Goal: Check status: Check status

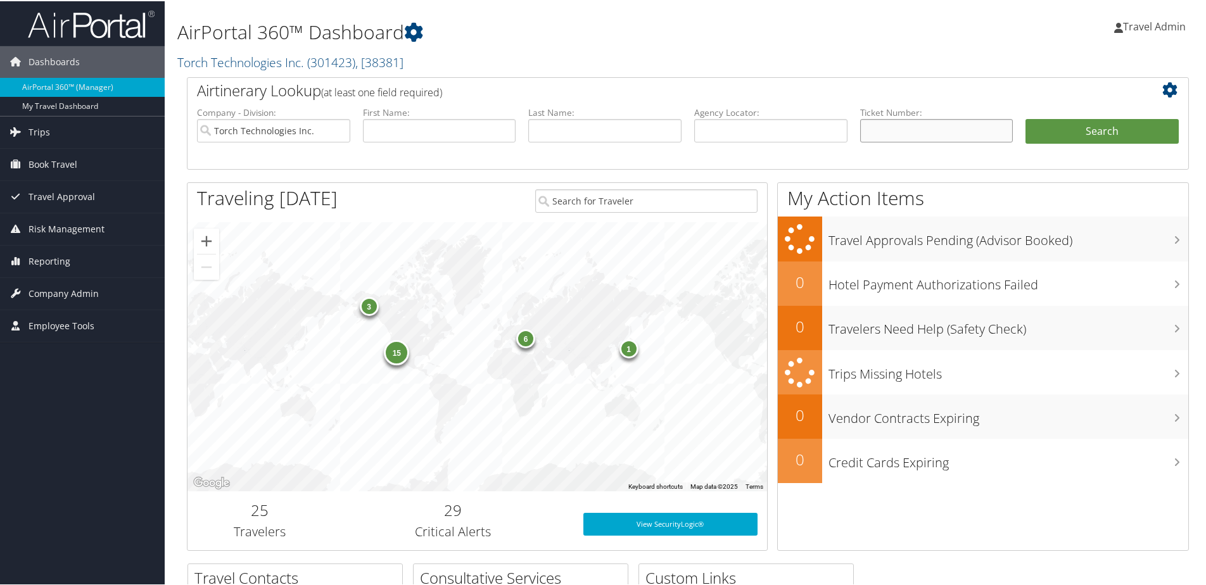
paste input "0067310275837"
type input "0067310275837"
click at [1094, 130] on button "Search" at bounding box center [1102, 130] width 153 height 25
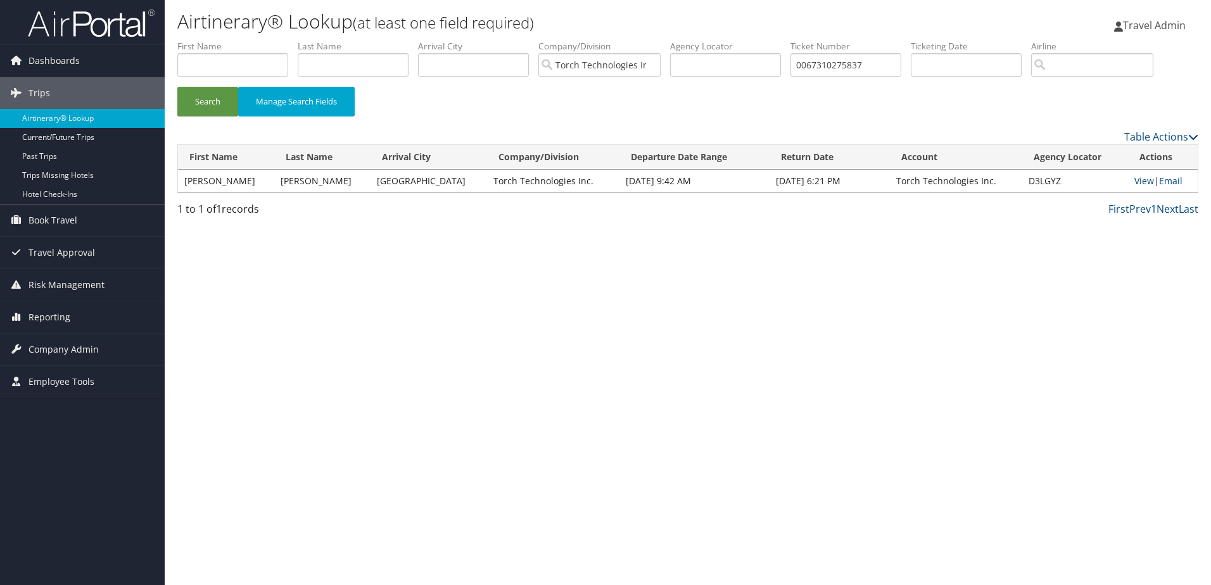
click at [1135, 181] on link "View" at bounding box center [1145, 181] width 20 height 12
